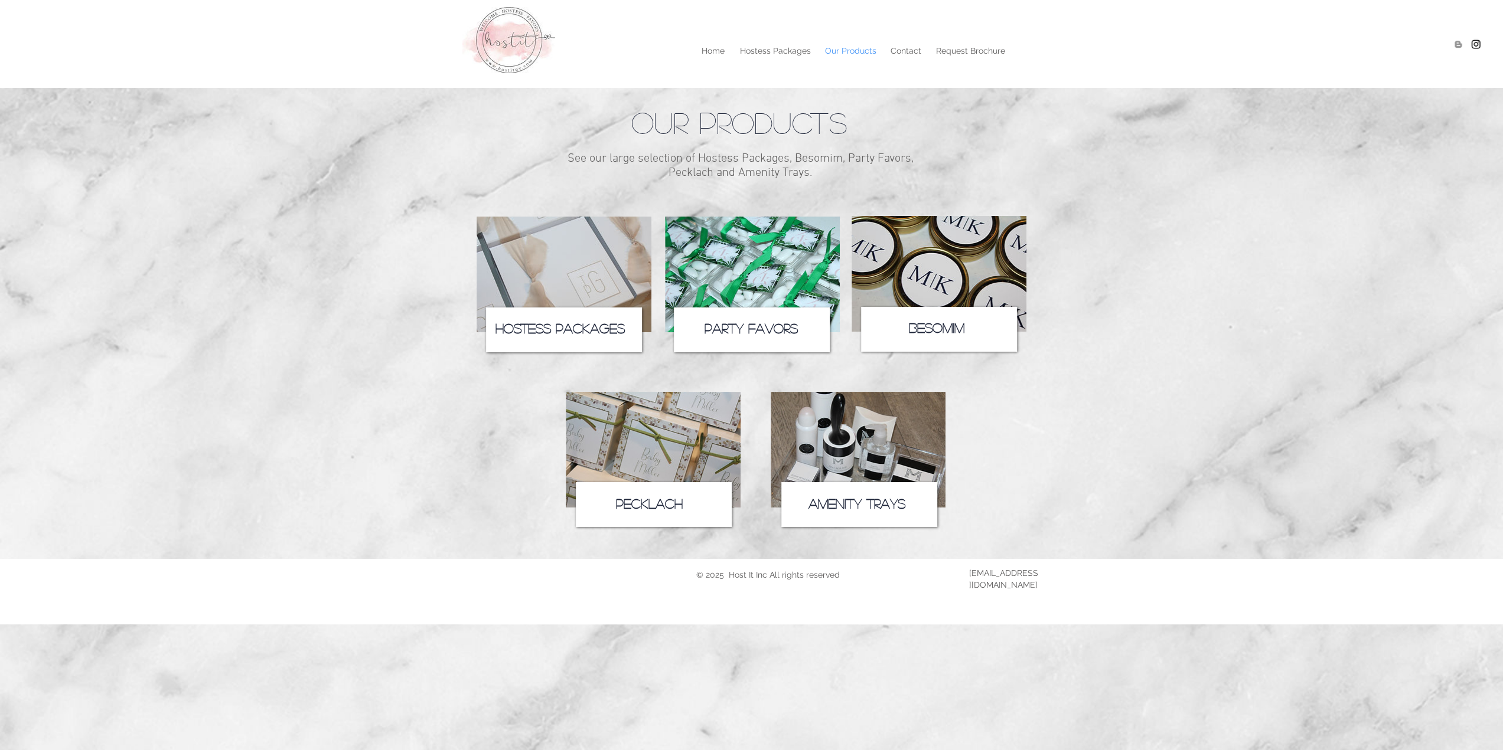
click at [598, 321] on icon at bounding box center [564, 330] width 156 height 45
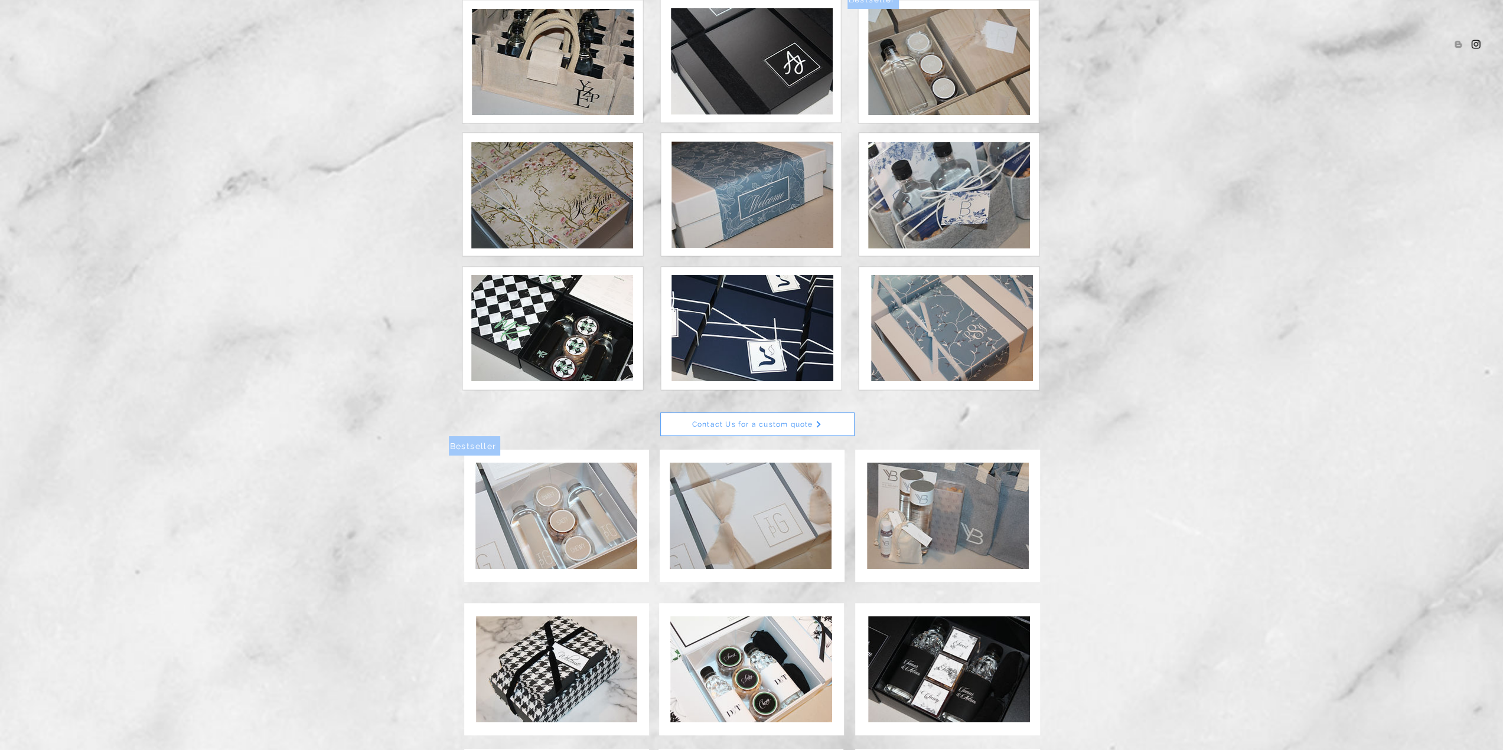
scroll to position [194, 0]
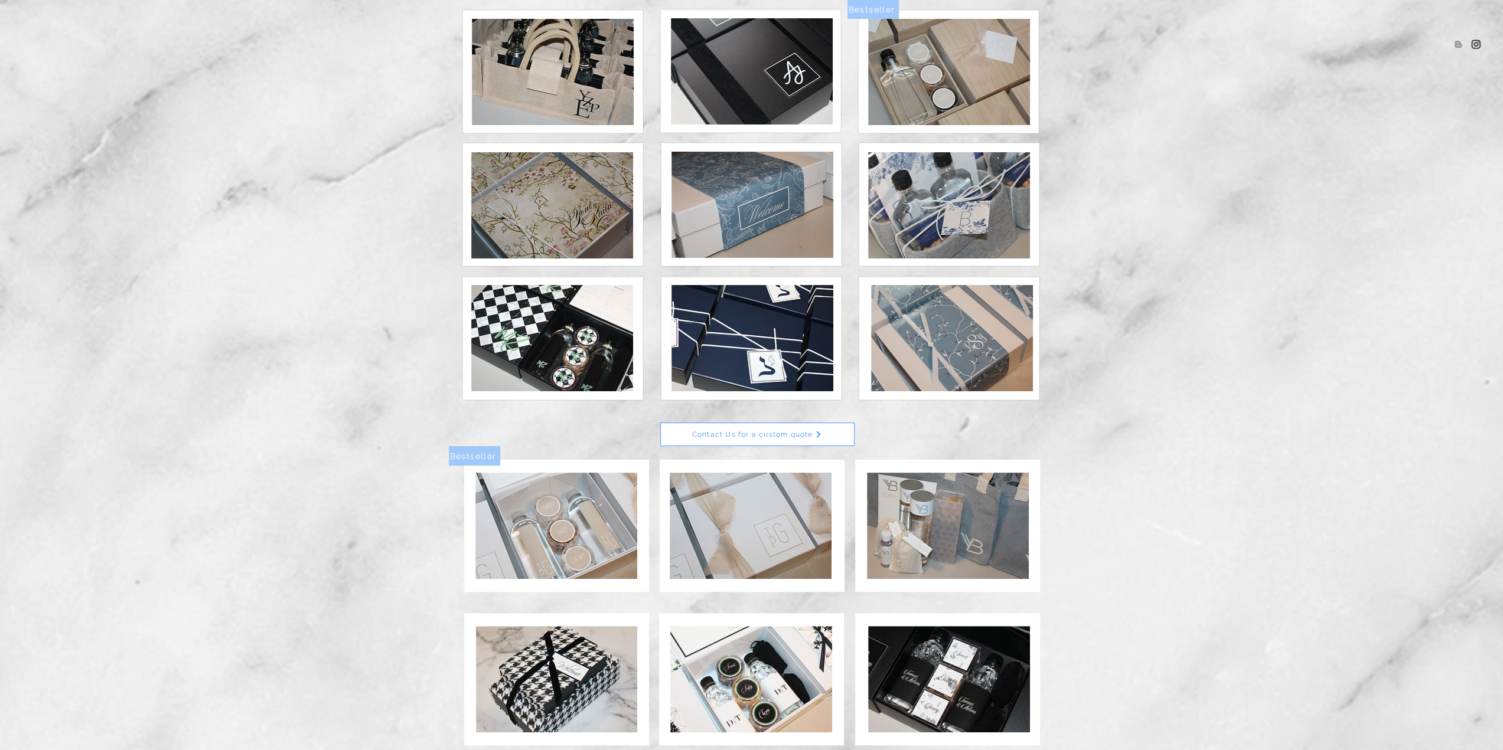
click at [755, 342] on img at bounding box center [752, 338] width 162 height 106
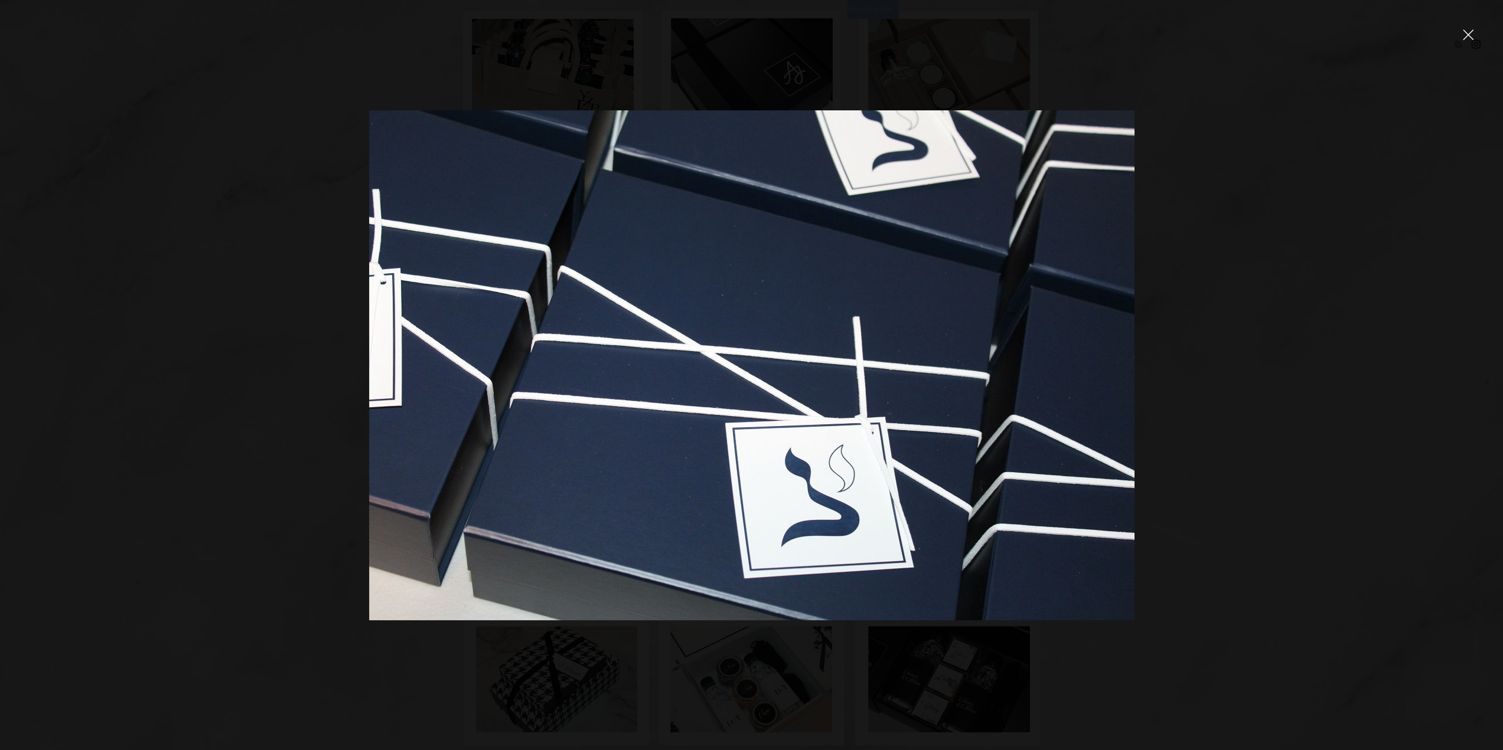
click at [226, 344] on div at bounding box center [751, 375] width 1503 height 750
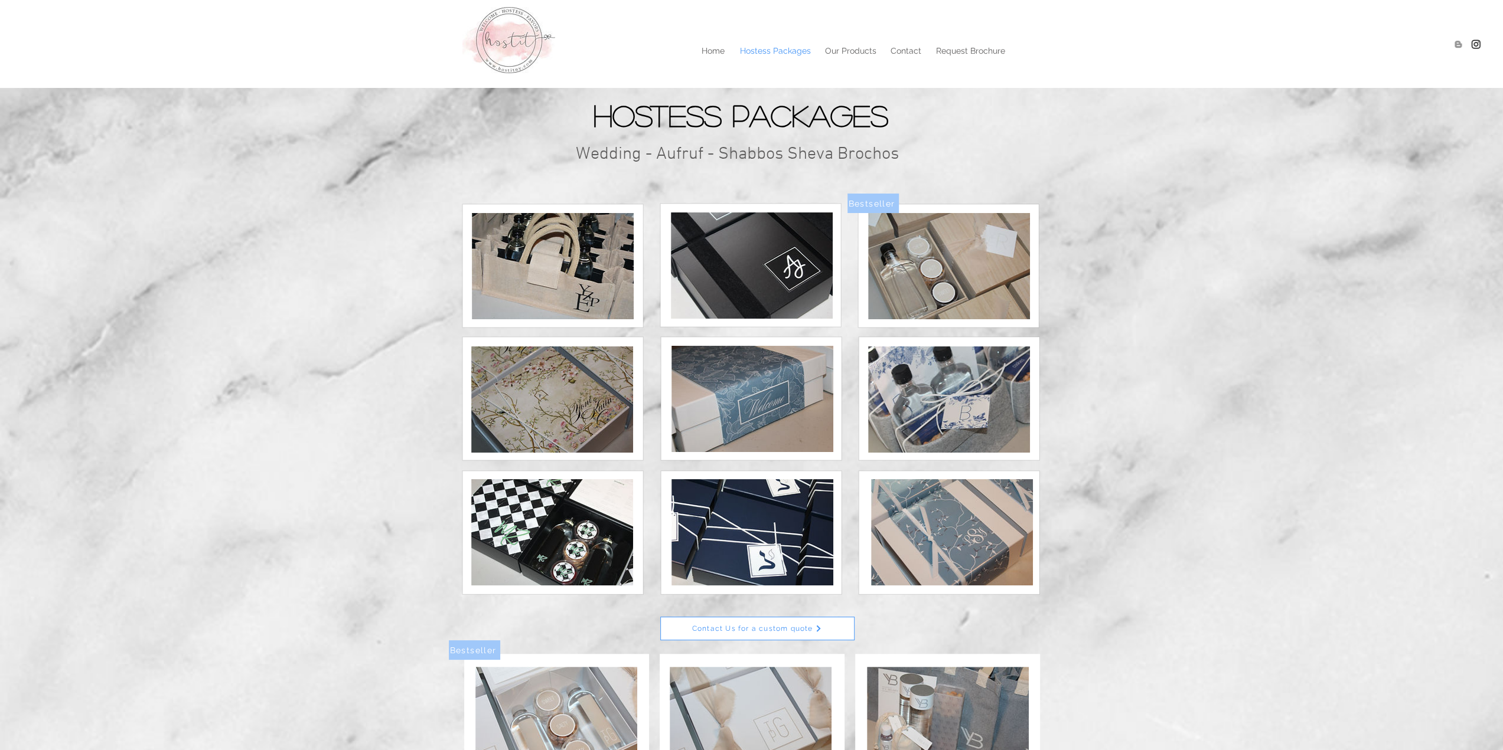
click at [784, 273] on img at bounding box center [752, 266] width 162 height 106
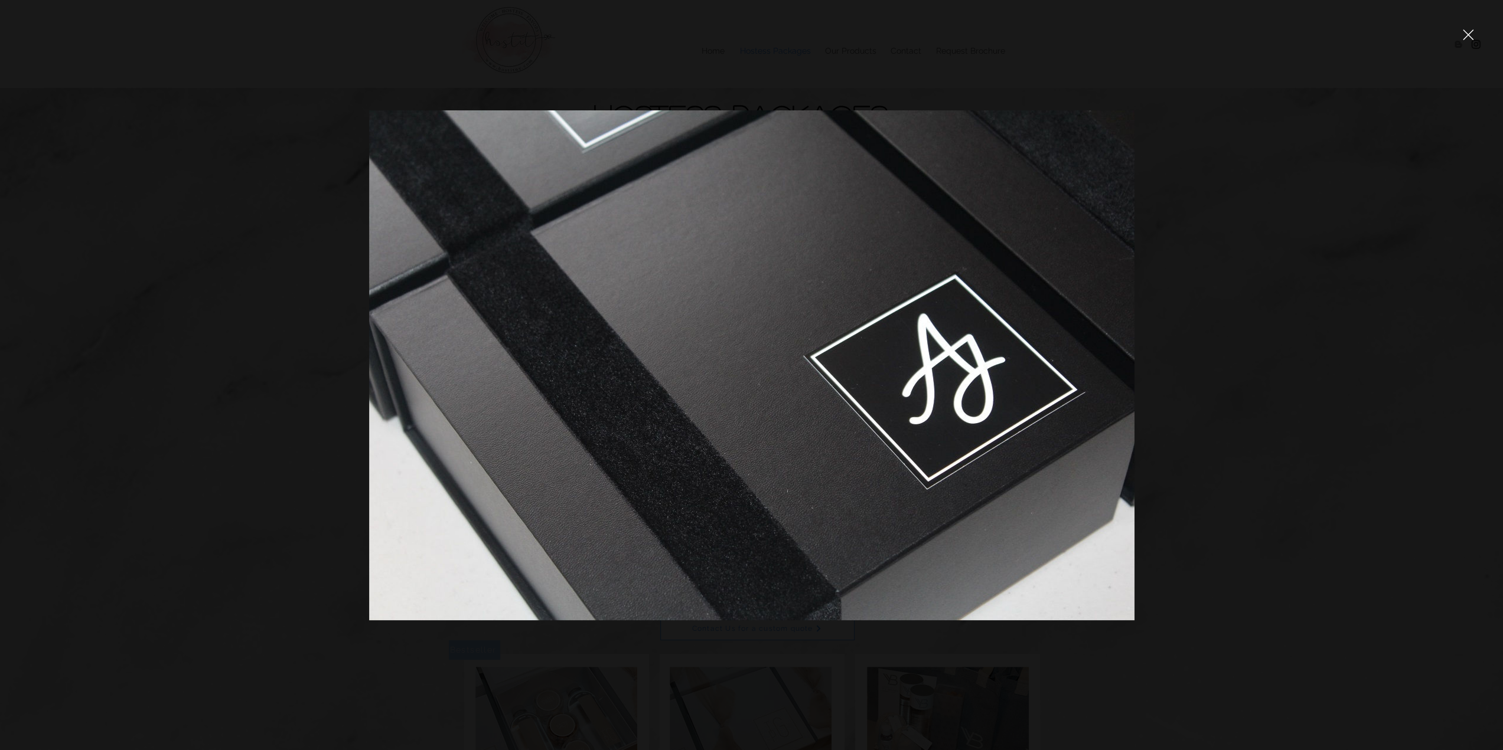
click at [1240, 308] on div at bounding box center [751, 375] width 1503 height 750
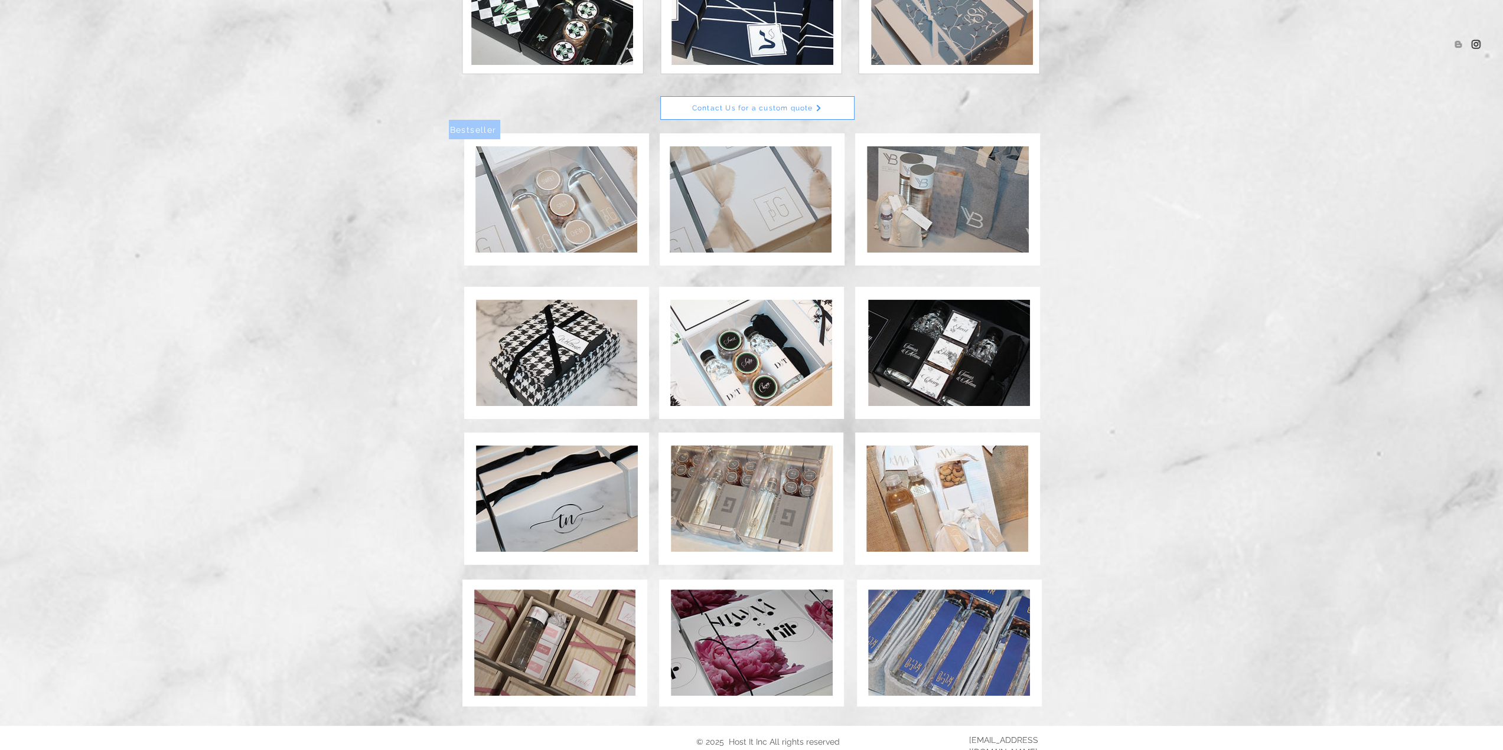
scroll to position [548, 0]
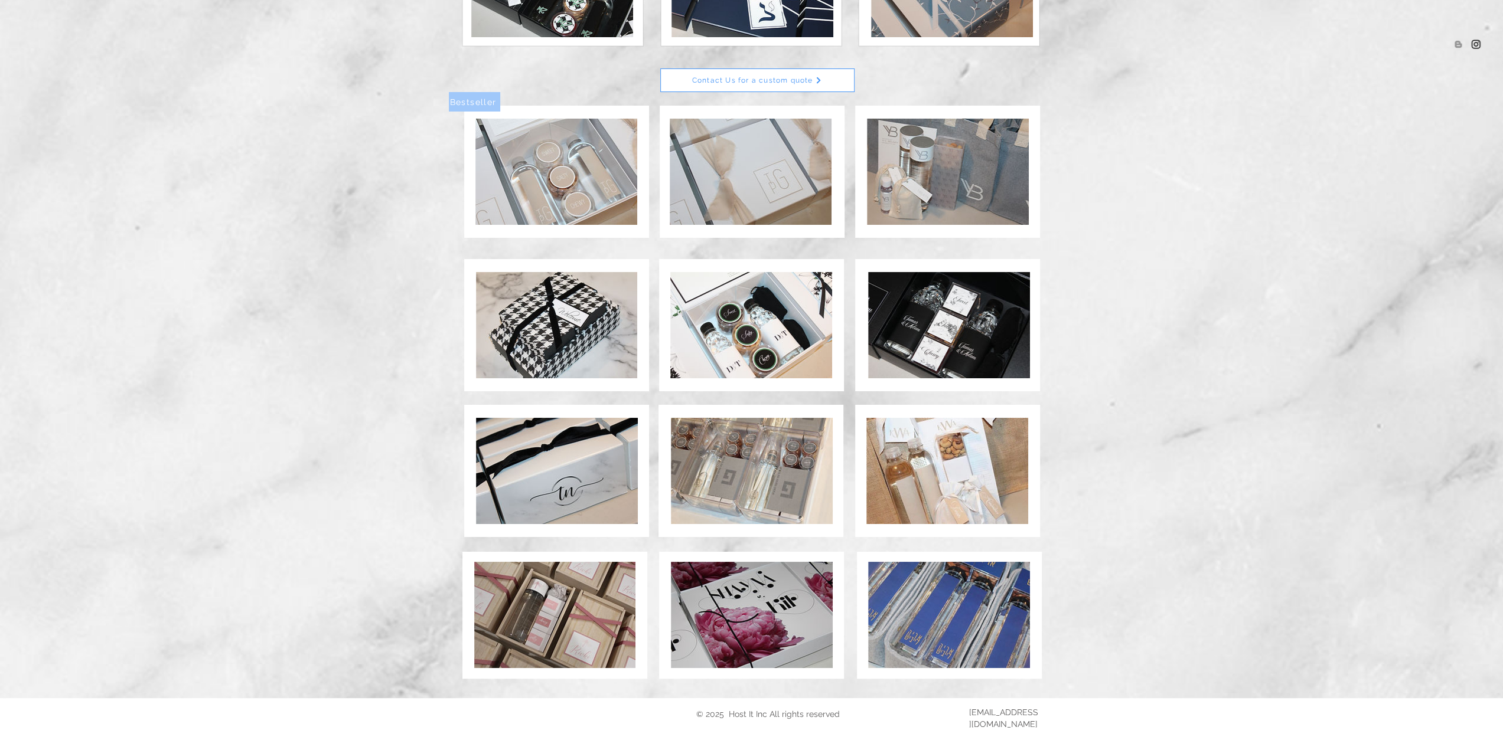
click at [904, 453] on img at bounding box center [947, 471] width 162 height 106
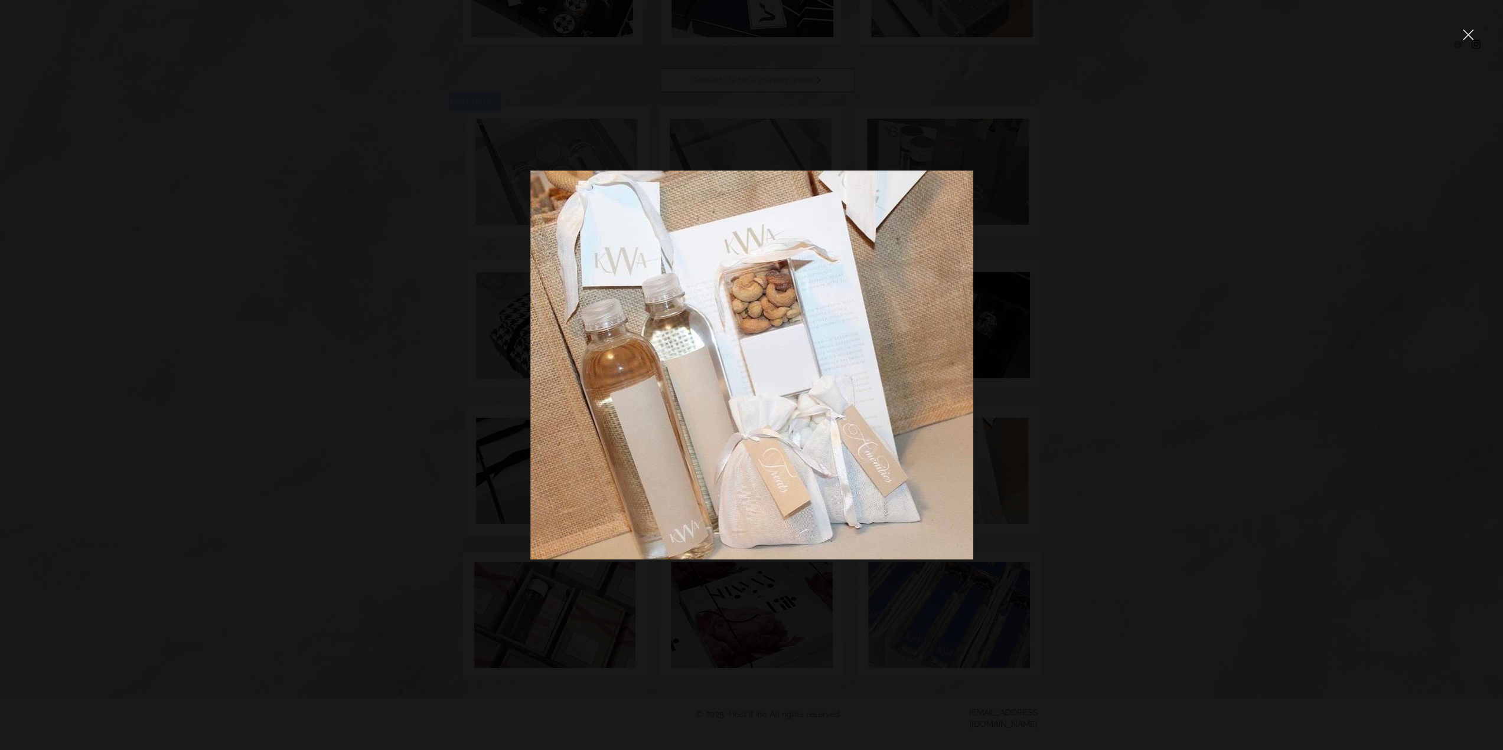
click at [1211, 458] on div at bounding box center [751, 375] width 1503 height 750
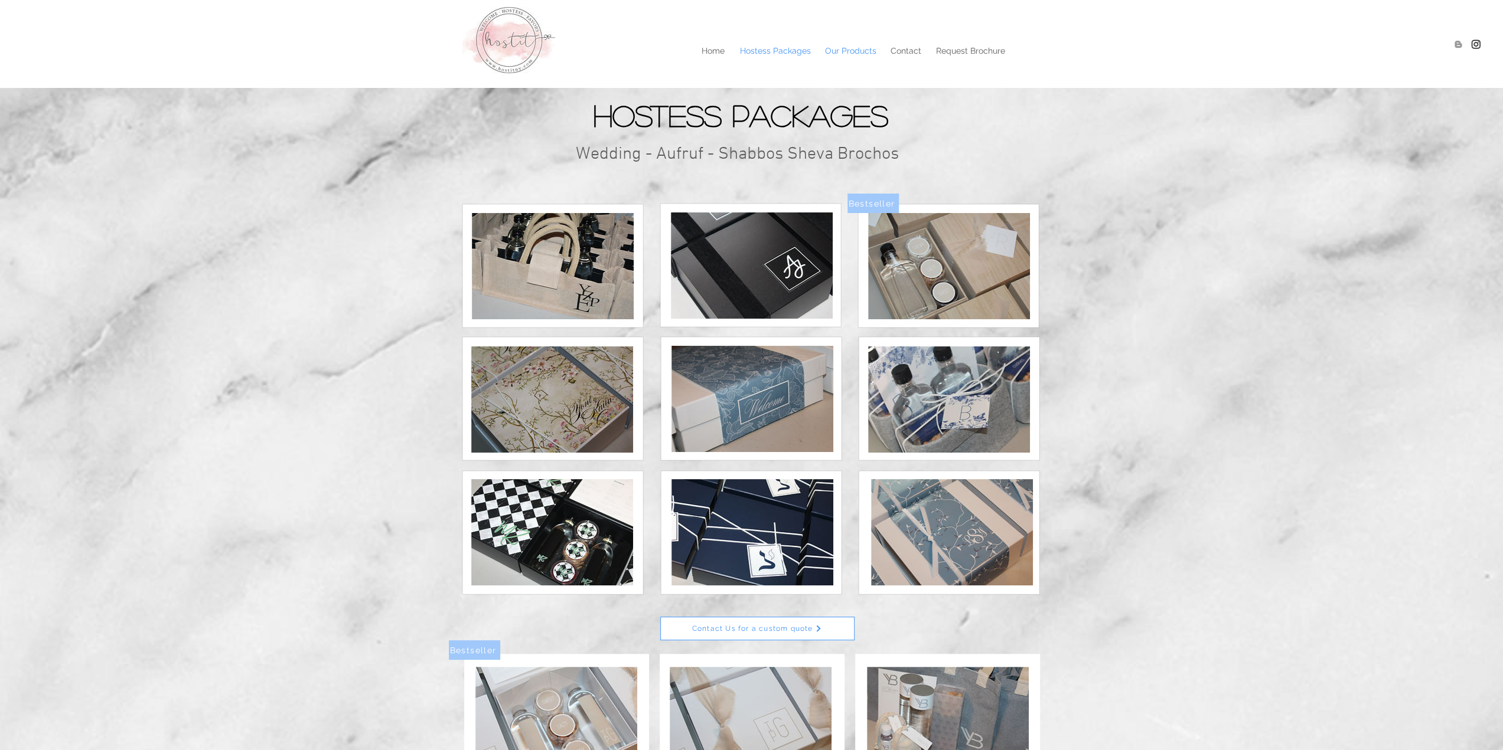
click at [837, 45] on p "Our Products" at bounding box center [850, 51] width 63 height 18
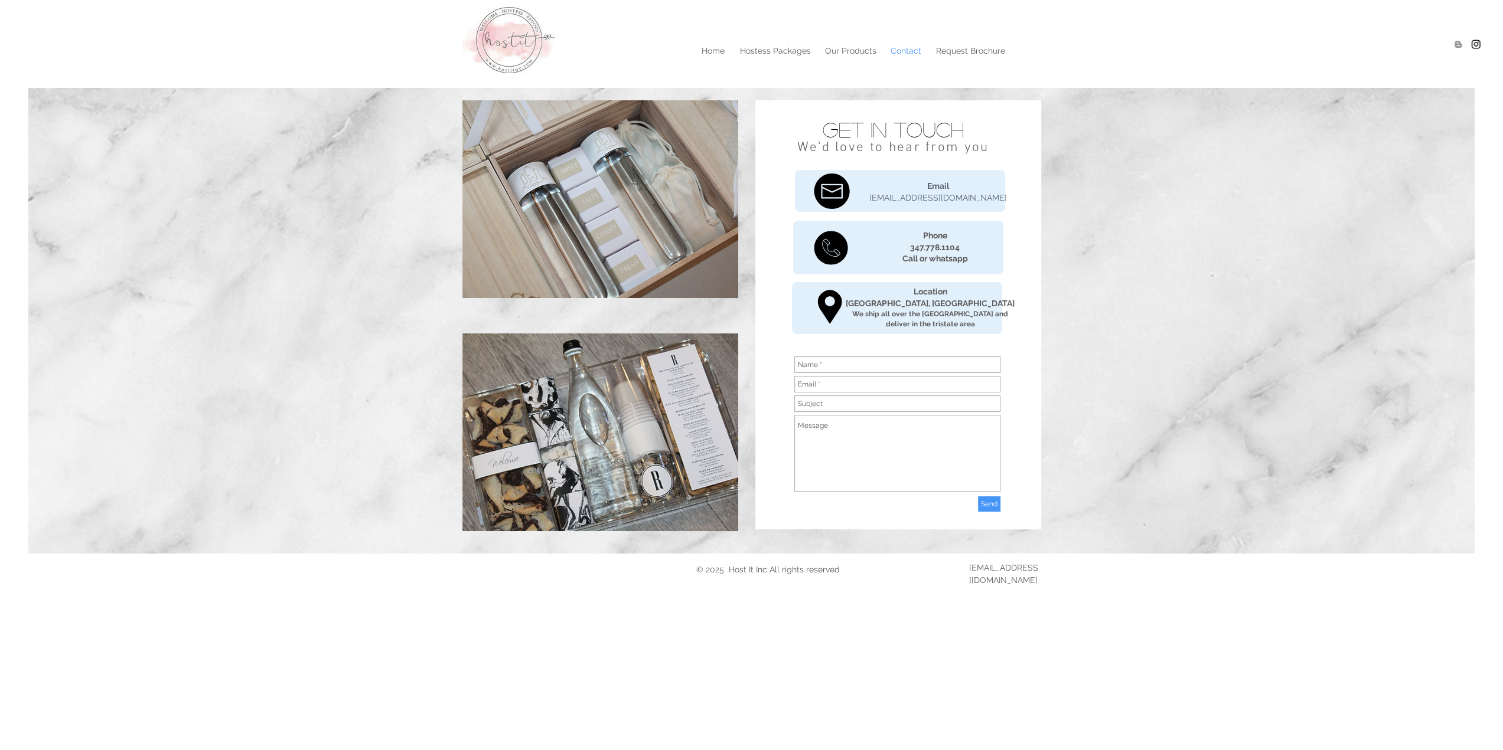
click at [830, 365] on input "main content" at bounding box center [897, 365] width 206 height 17
type input "Rivky Abraham"
click at [840, 383] on input "main content" at bounding box center [897, 384] width 206 height 17
type input "yr.abraham@gmail.com"
click at [828, 406] on input "main content" at bounding box center [897, 404] width 206 height 17
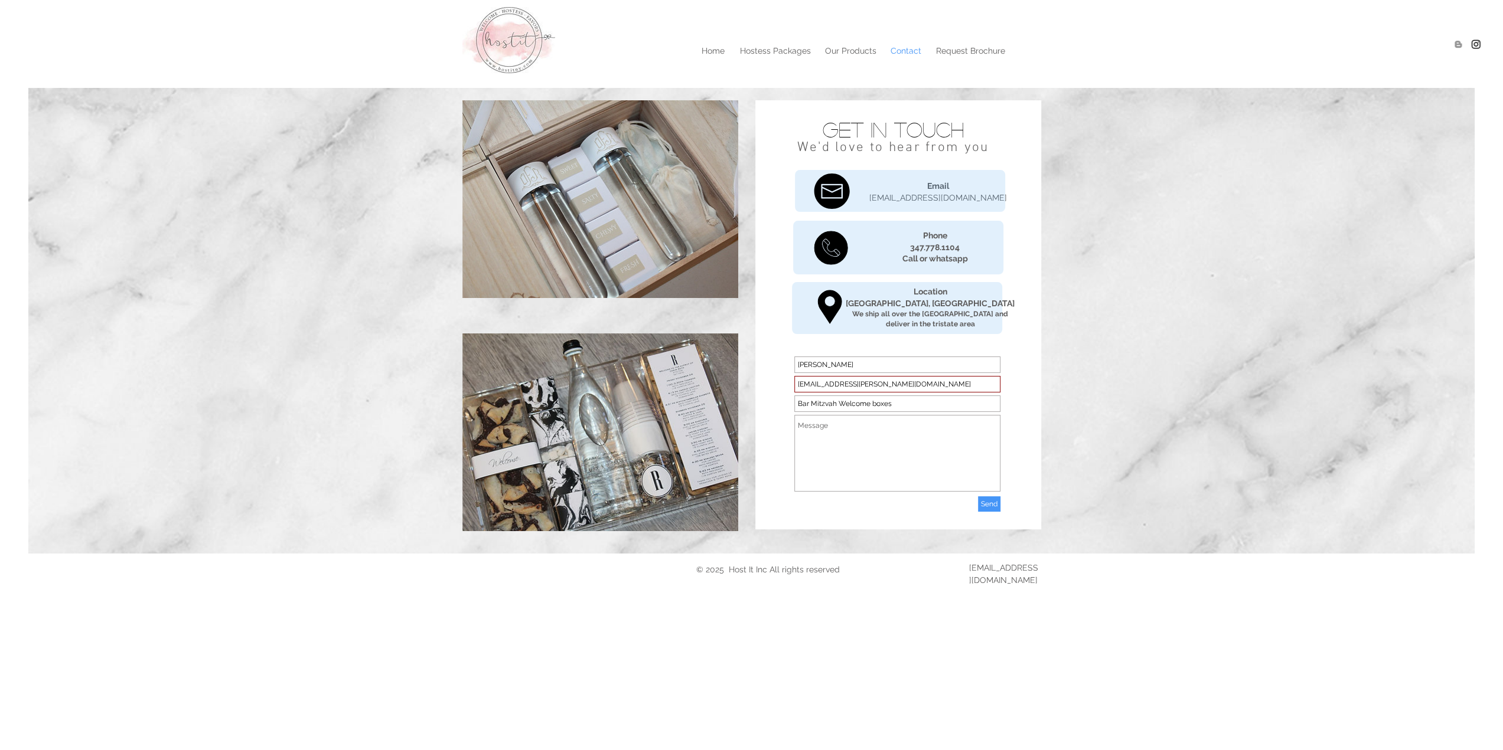
type input "Bar Mitzvah Welcome boxes"
click at [815, 458] on textarea "main content" at bounding box center [897, 453] width 206 height 77
click at [887, 442] on textarea "main content" at bounding box center [897, 453] width 206 height 77
type textarea "Hi, I am making a Bar Mitzvah in November and I wanted to know how much boxes w…"
click at [982, 502] on span "Send" at bounding box center [989, 504] width 17 height 10
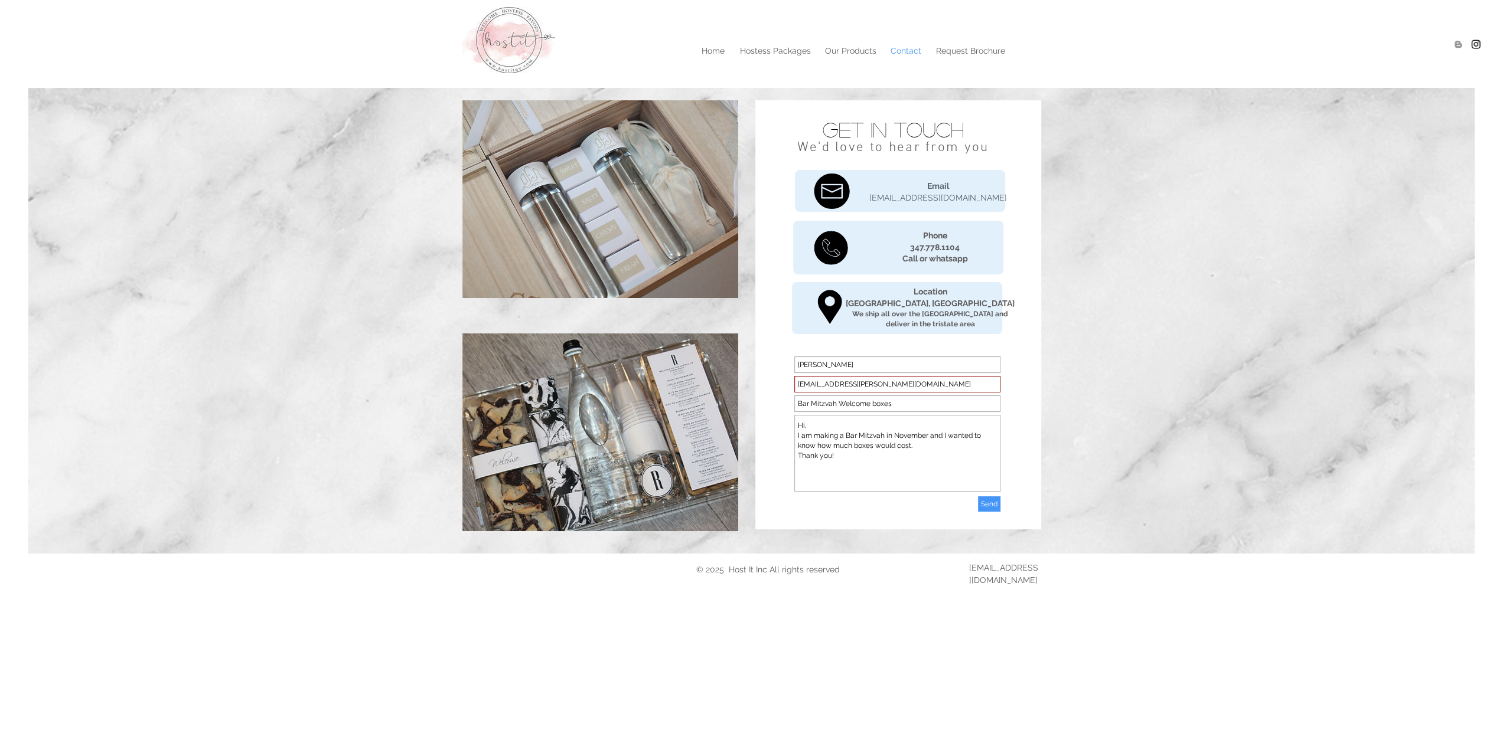
click at [982, 502] on span "Send" at bounding box center [989, 504] width 17 height 10
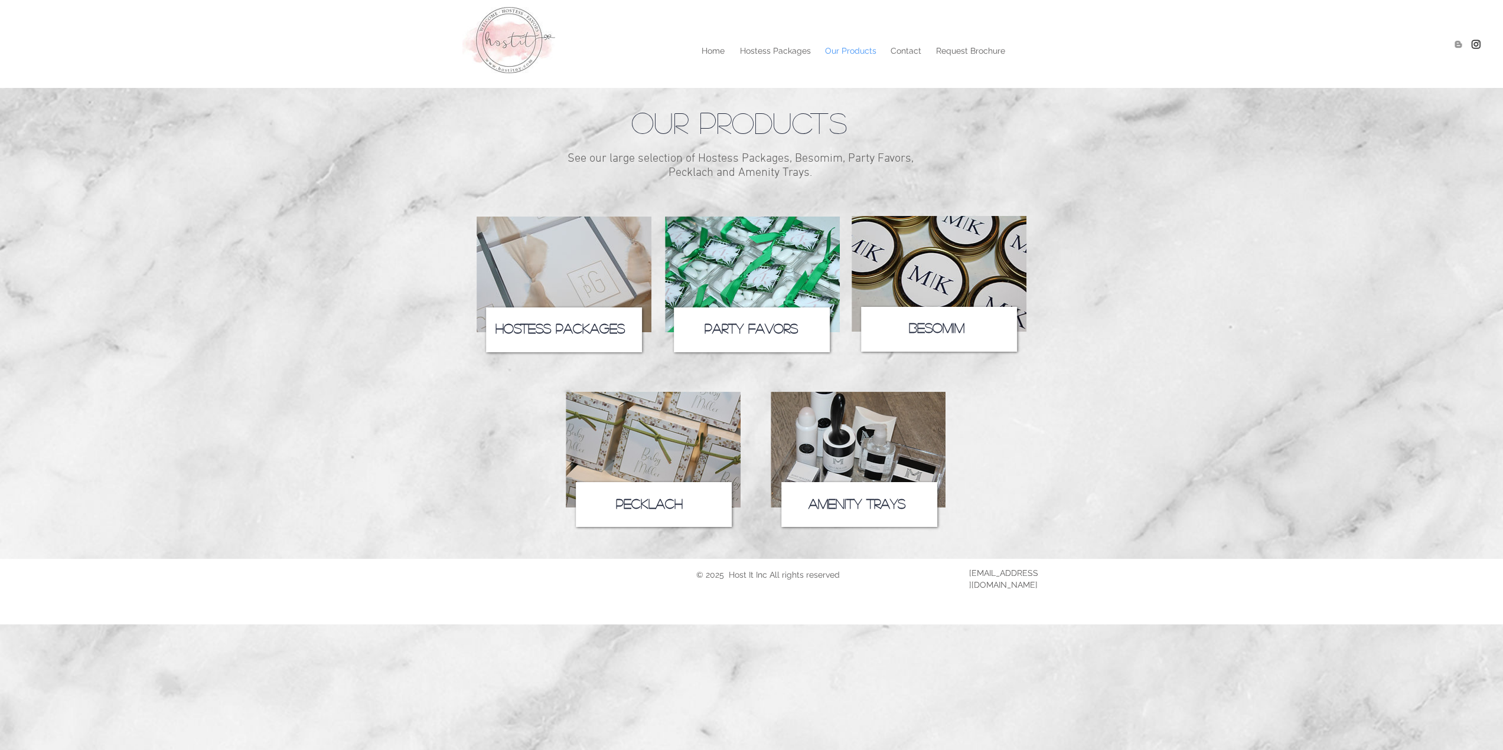
click at [740, 270] on img at bounding box center [752, 275] width 175 height 116
click at [948, 266] on img at bounding box center [938, 274] width 175 height 116
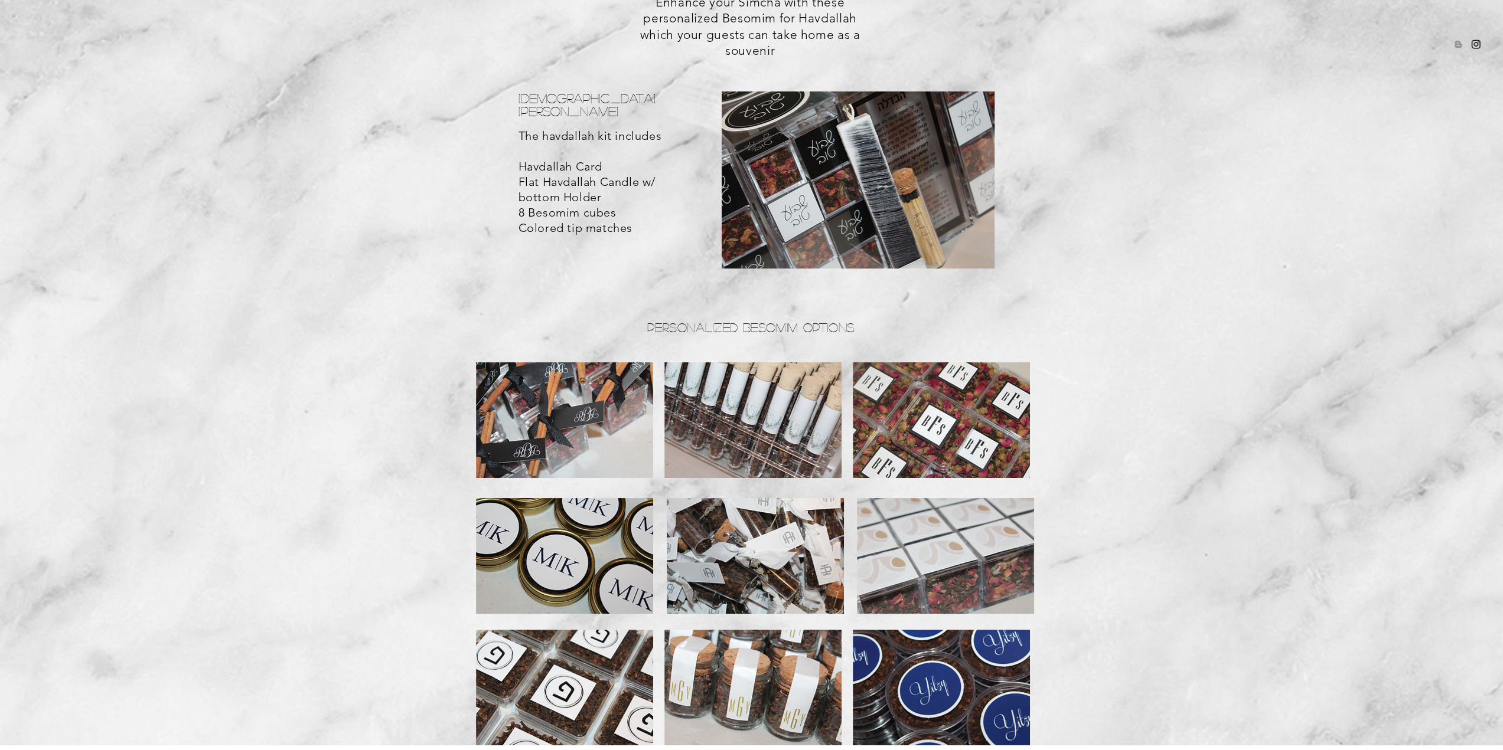
scroll to position [191, 0]
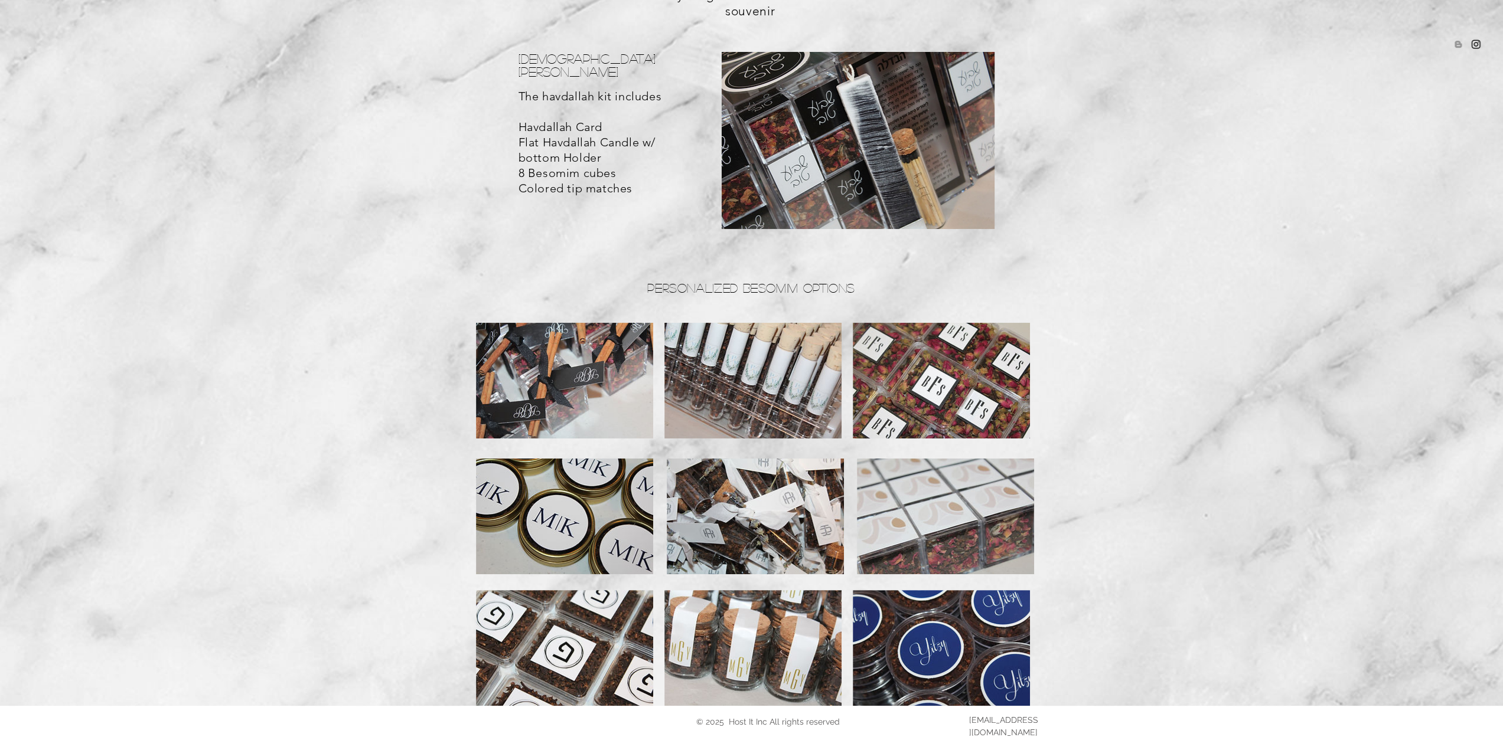
click at [807, 383] on img at bounding box center [752, 381] width 177 height 116
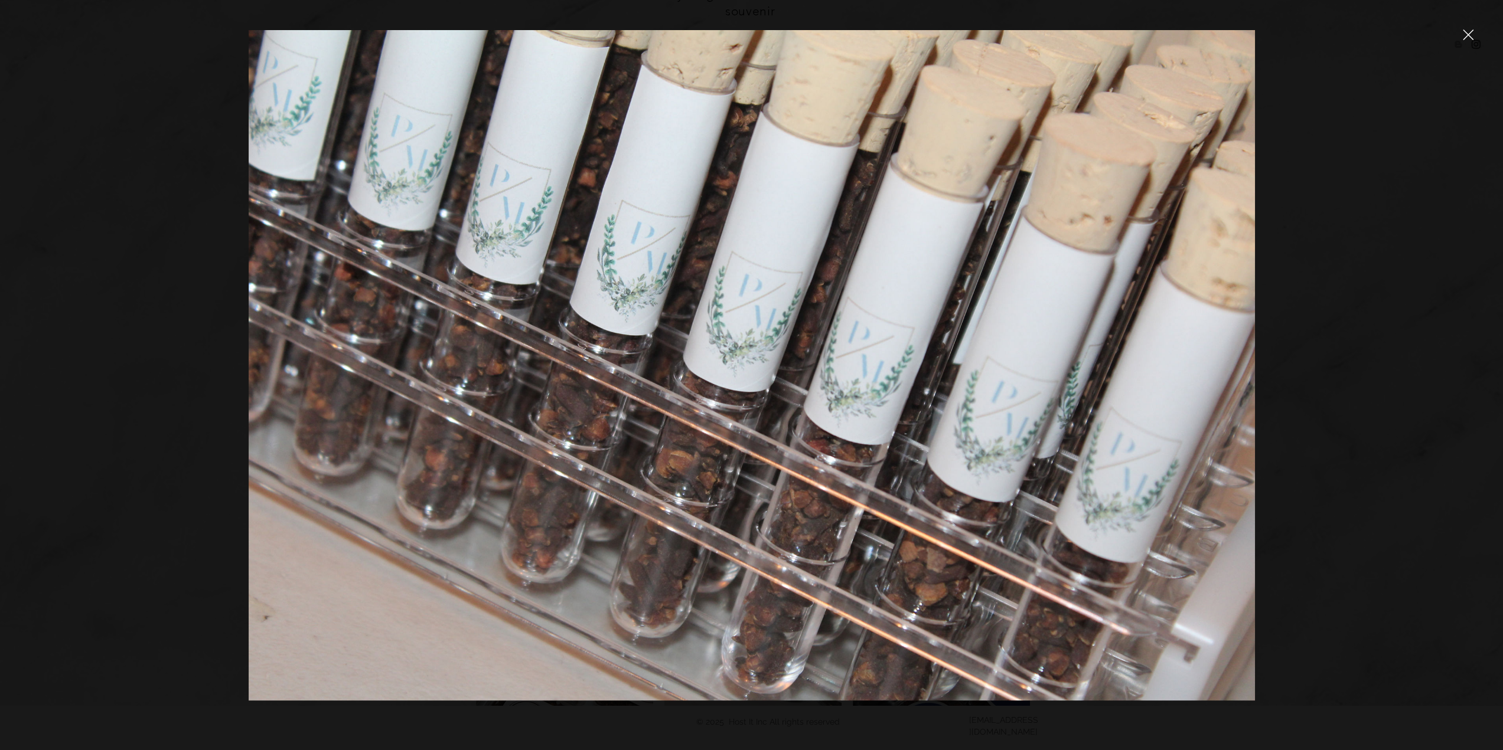
click at [1415, 277] on div at bounding box center [751, 375] width 1503 height 750
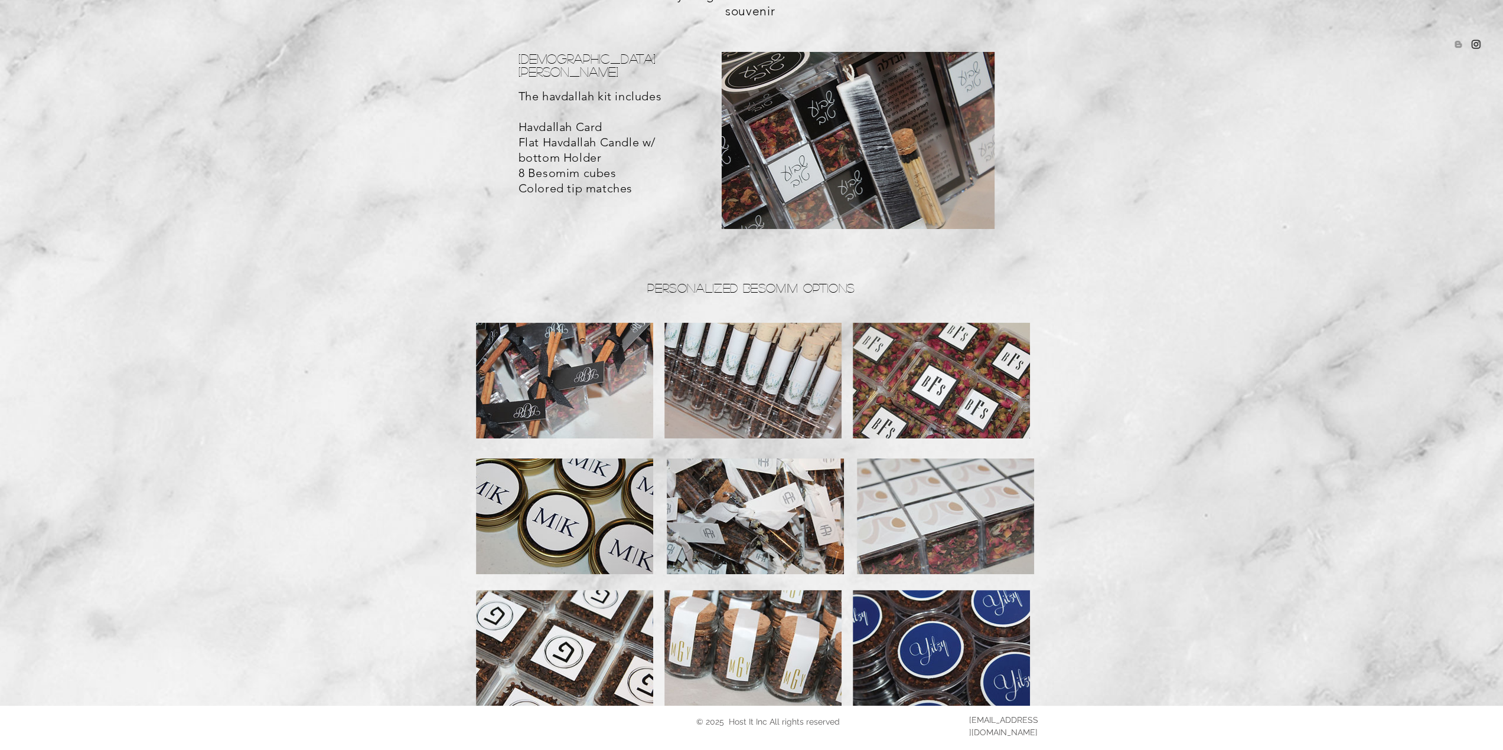
click at [822, 368] on img at bounding box center [752, 381] width 177 height 116
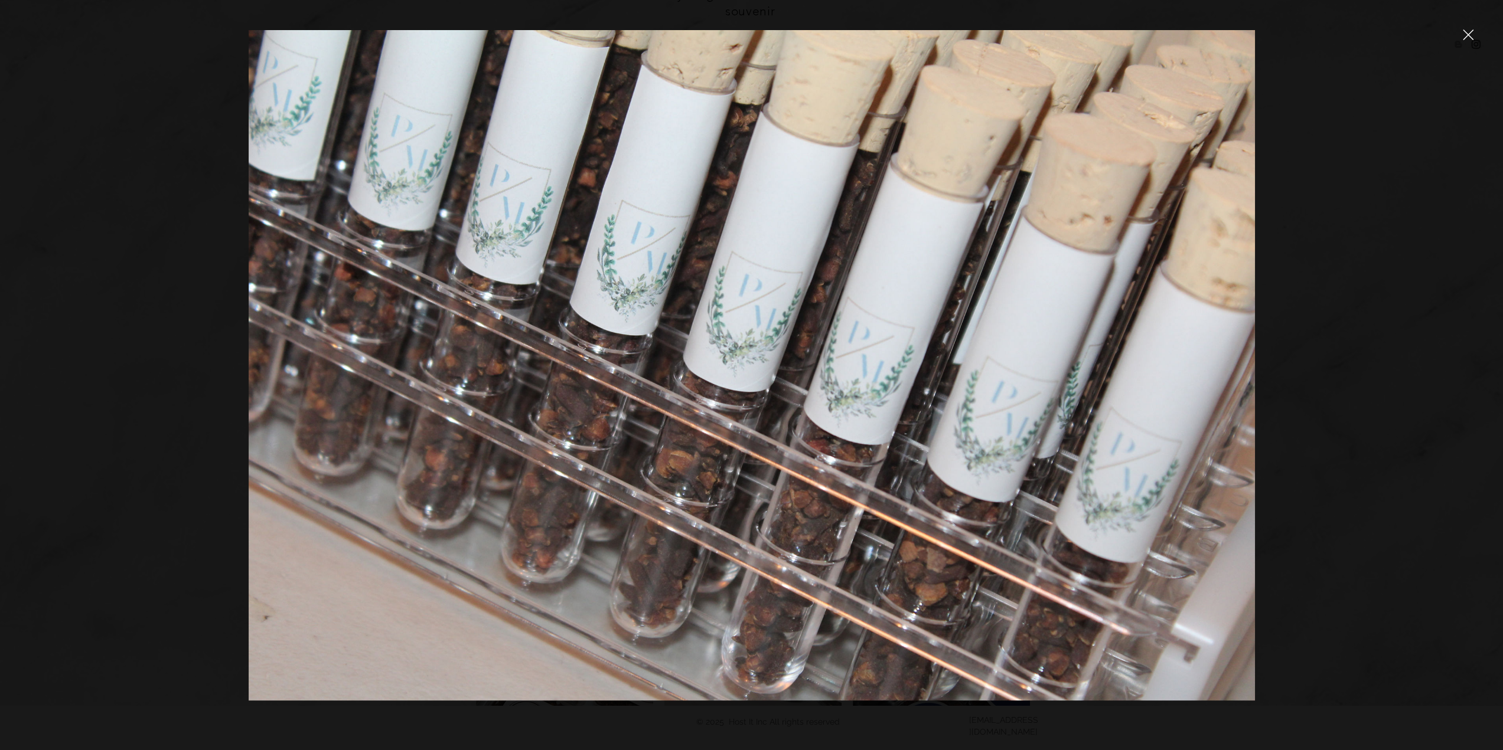
click at [1476, 36] on div at bounding box center [751, 375] width 1503 height 750
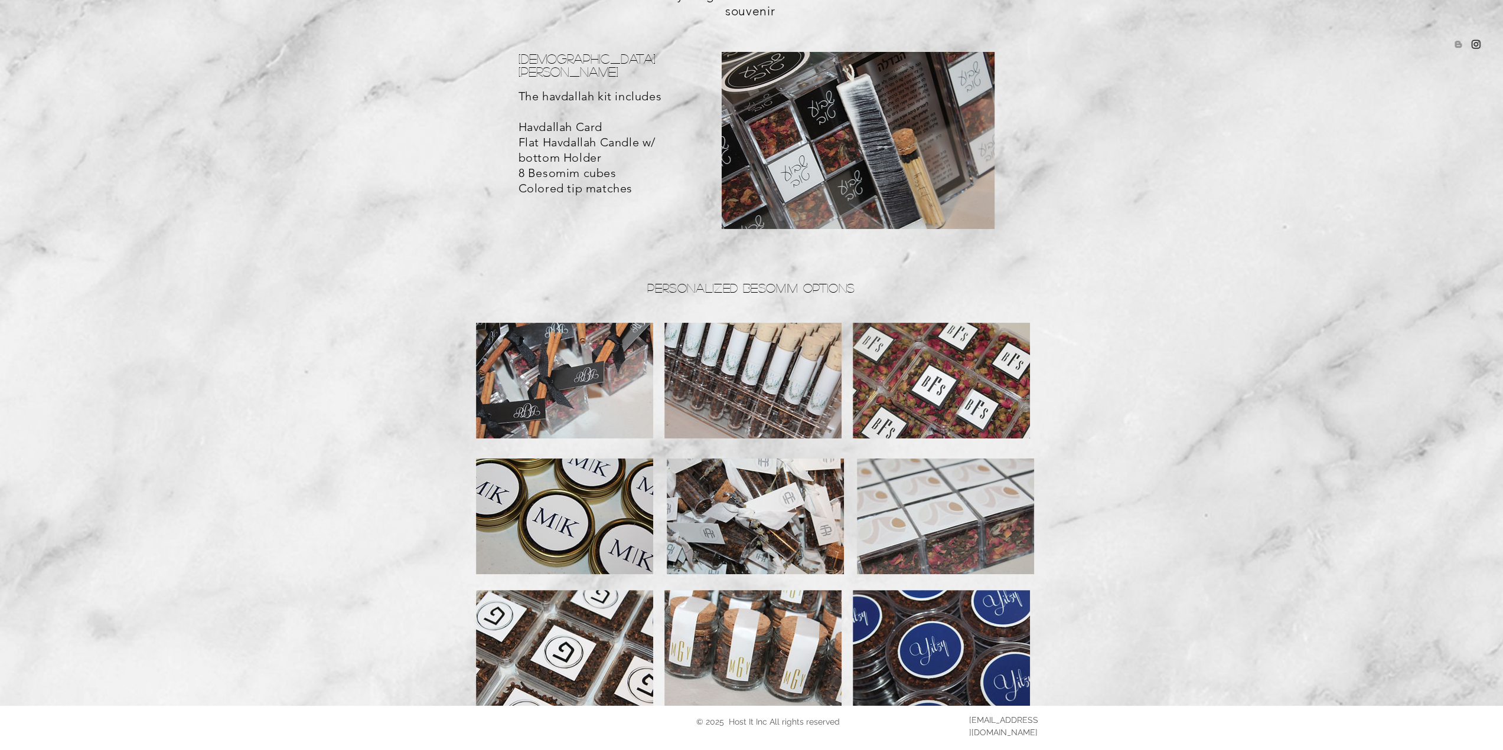
click at [763, 492] on img at bounding box center [755, 517] width 177 height 116
